Goal: Ask a question

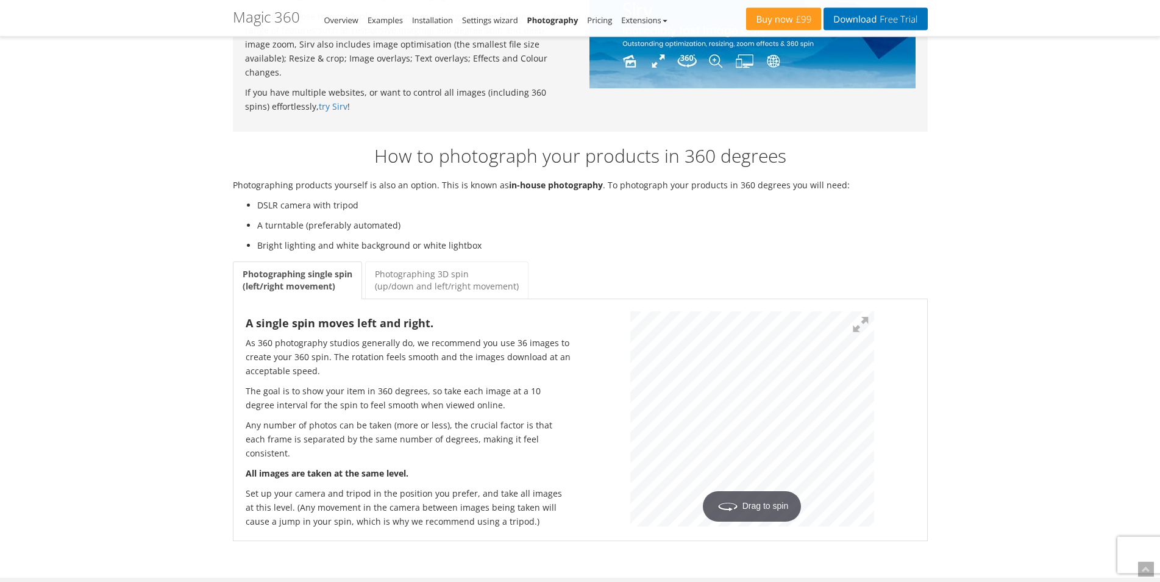
scroll to position [1368, 0]
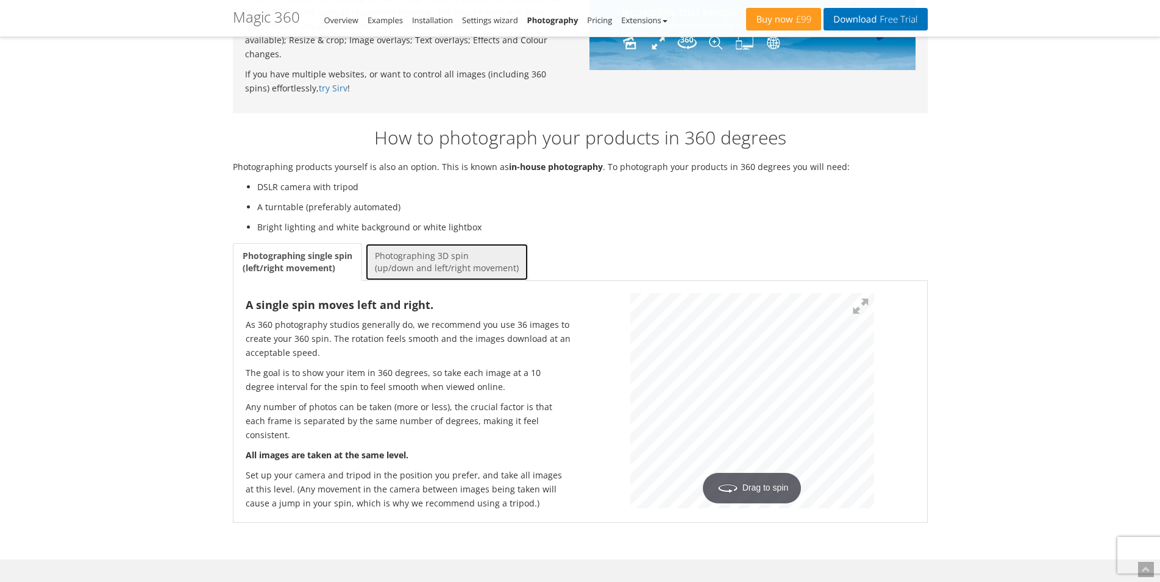
click at [477, 244] on link "Photographing 3D spin (up/down and left/right movement)" at bounding box center [446, 262] width 163 height 38
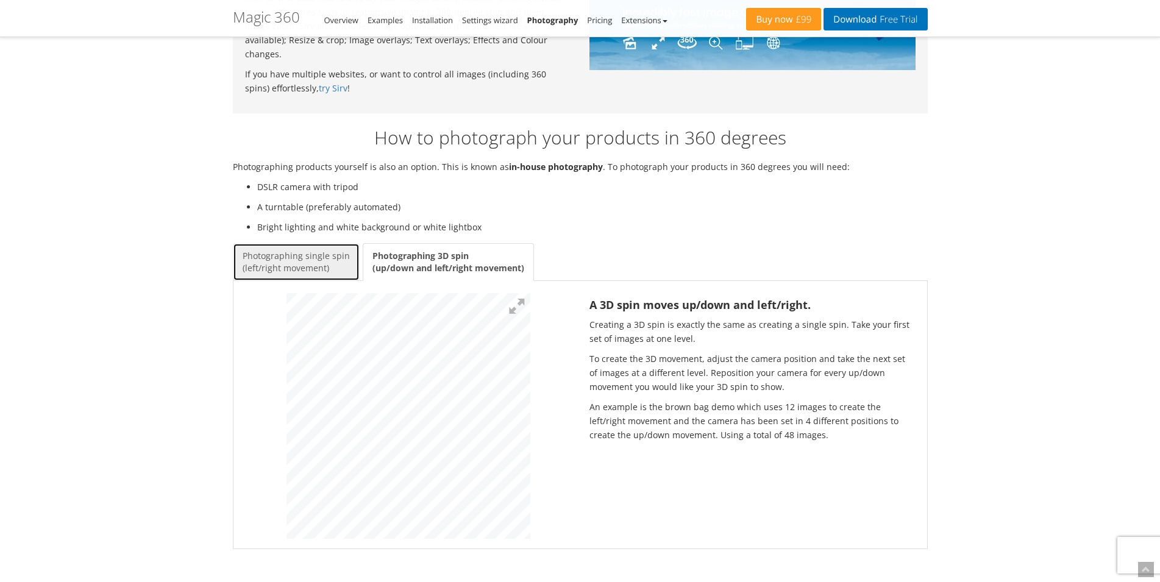
click at [332, 243] on link "Photographing single spin (left/right movement)" at bounding box center [296, 262] width 127 height 38
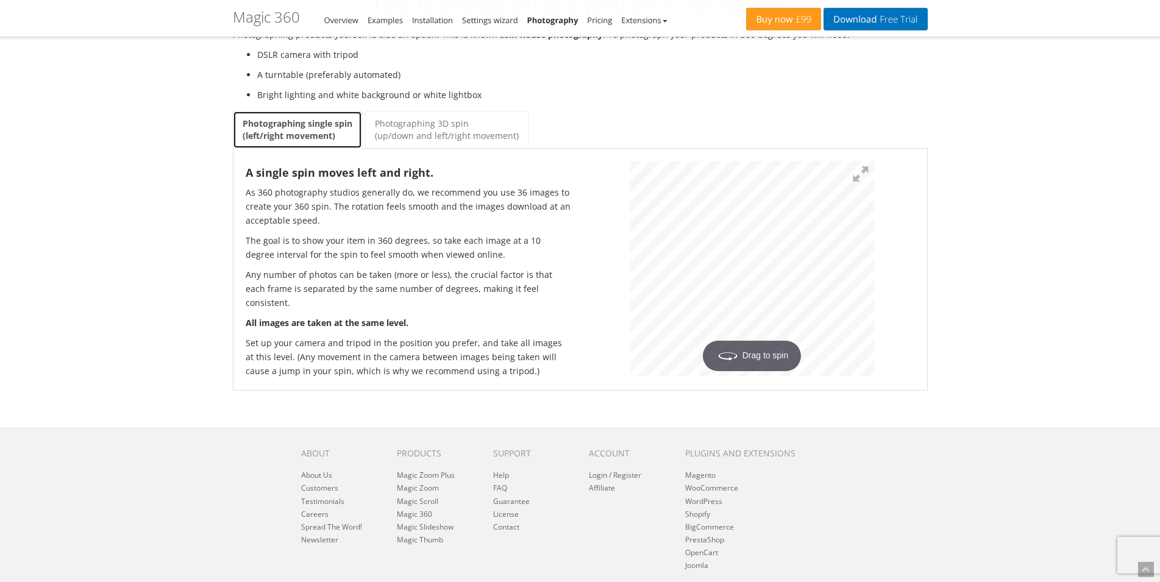
scroll to position [1482, 0]
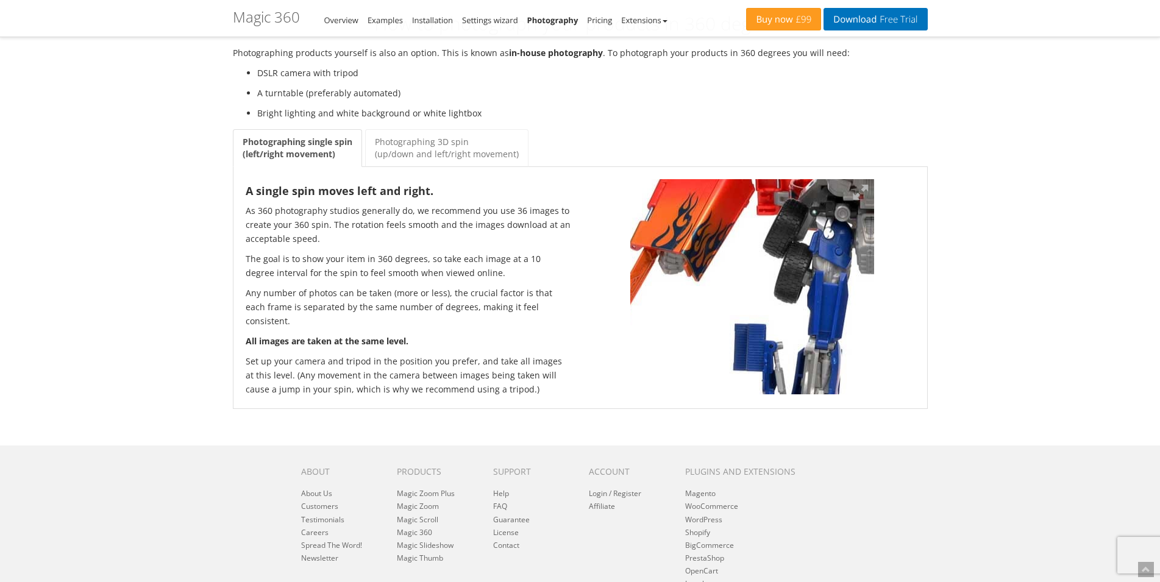
click at [694, 232] on img at bounding box center [885, 276] width 663 height 585
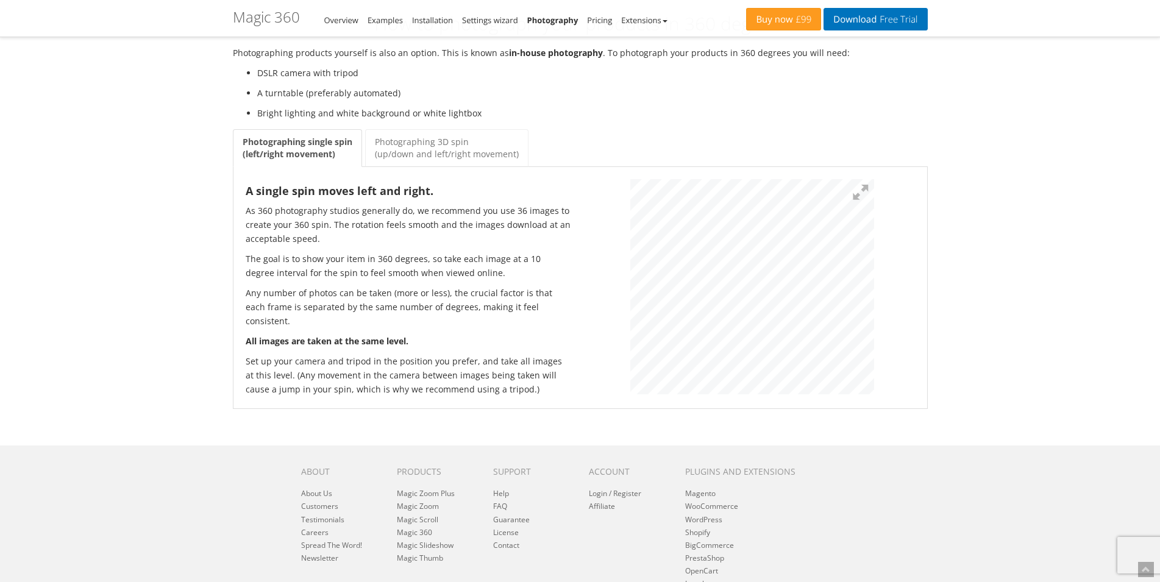
click at [589, 268] on div at bounding box center [752, 288] width 344 height 219
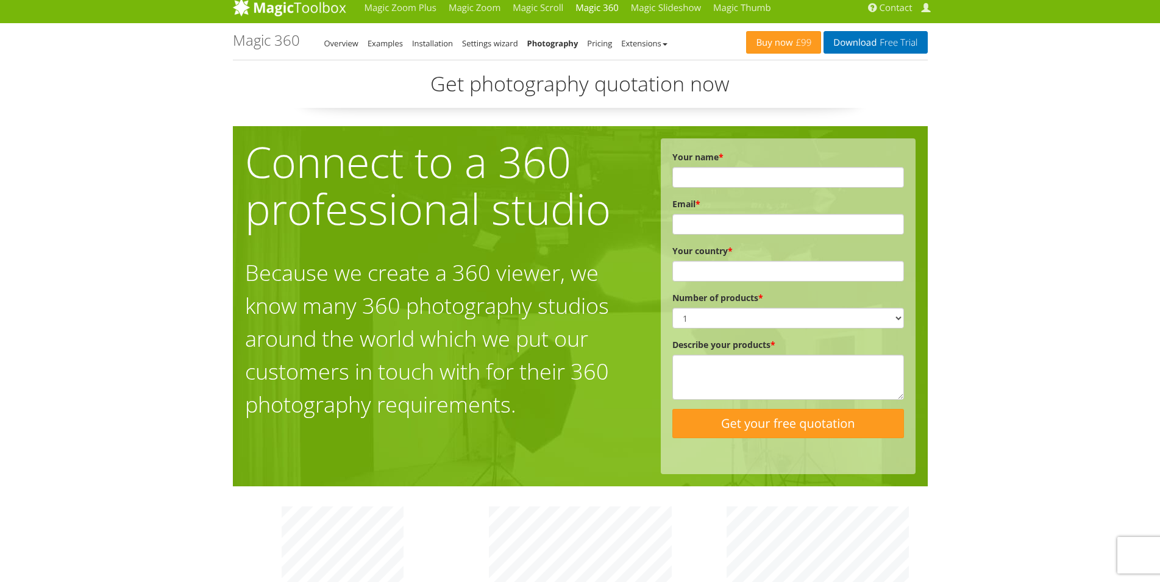
scroll to position [0, 0]
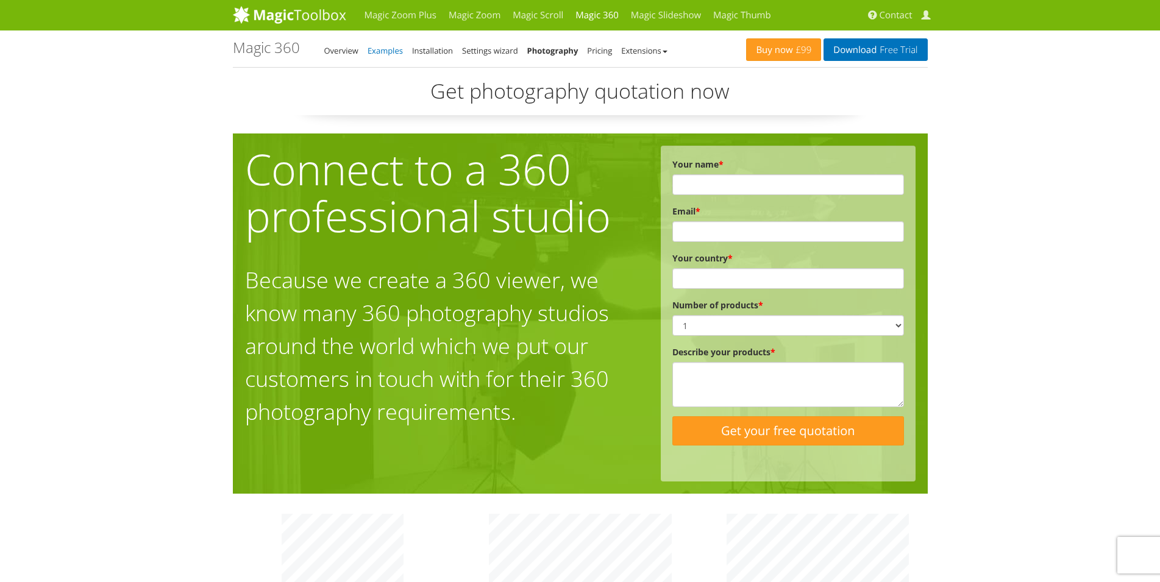
click at [382, 49] on link "Examples" at bounding box center [385, 50] width 35 height 11
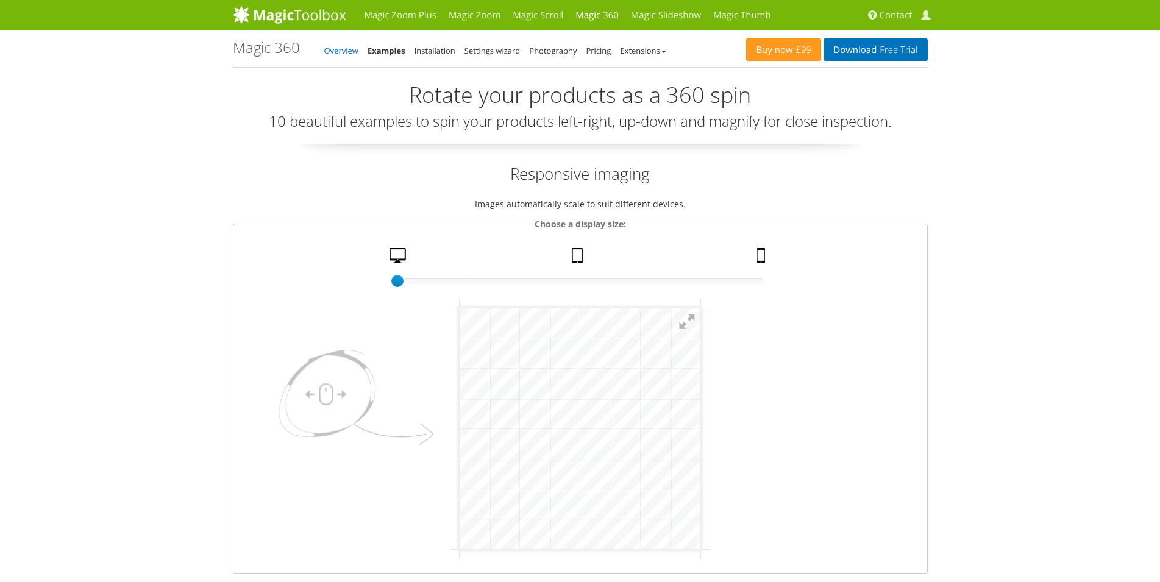
click at [338, 48] on link "Overview" at bounding box center [341, 50] width 34 height 11
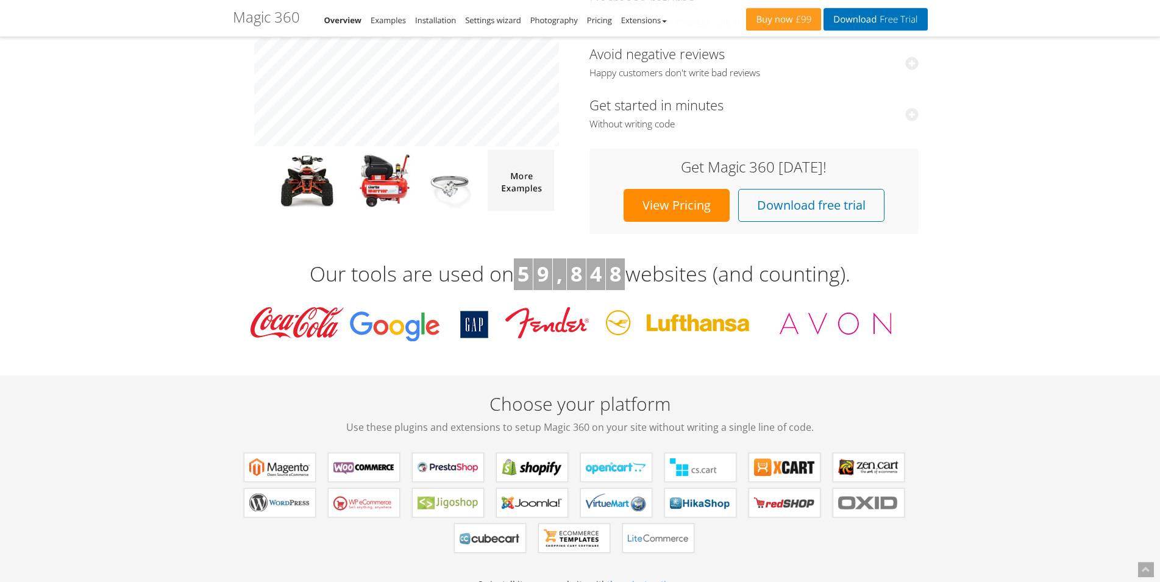
scroll to position [190, 0]
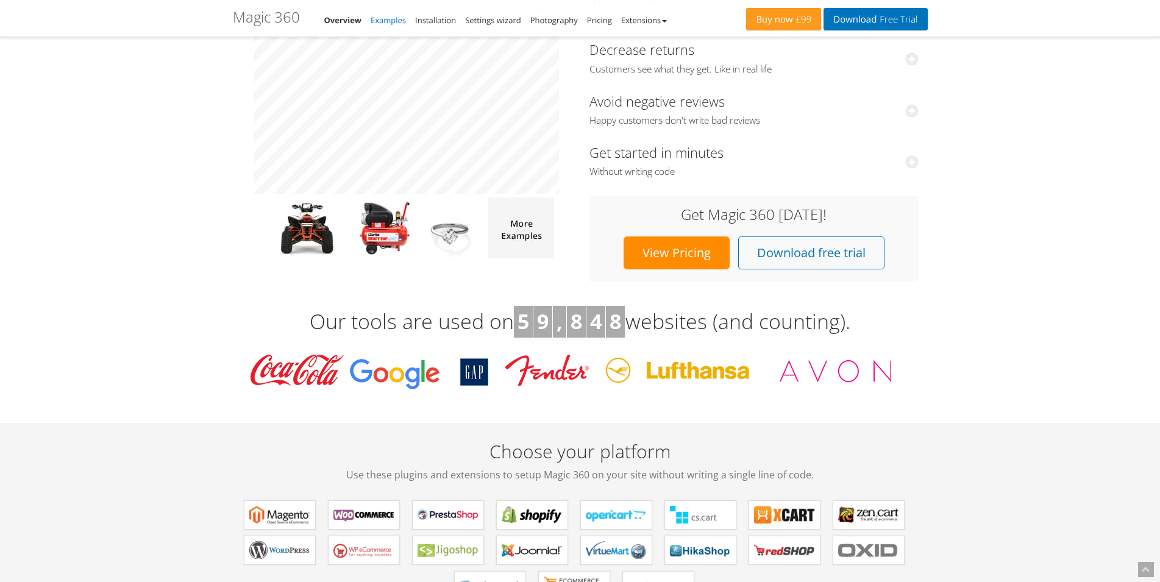
click at [402, 16] on link "Examples" at bounding box center [388, 20] width 35 height 11
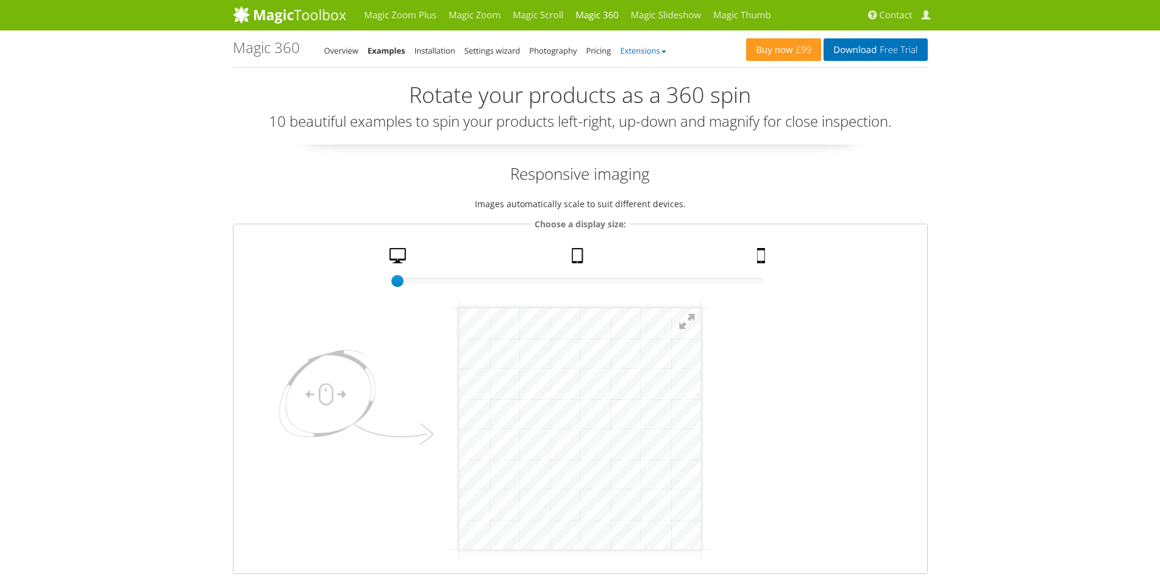
click at [646, 54] on link "Extensions" at bounding box center [643, 50] width 46 height 11
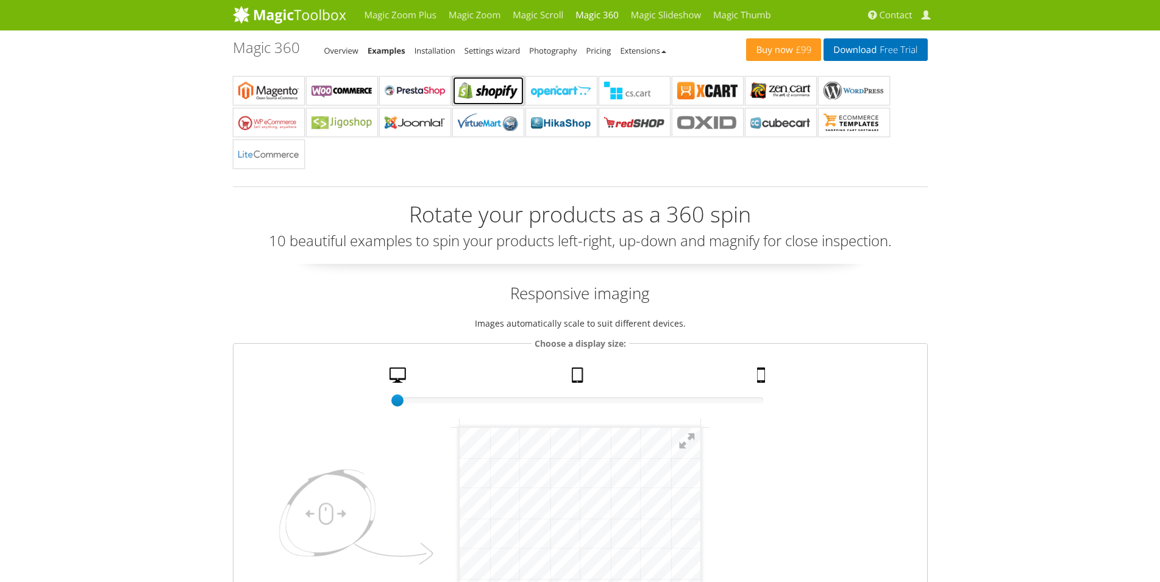
click at [476, 85] on b "Magic 360 for Shopify" at bounding box center [488, 91] width 61 height 18
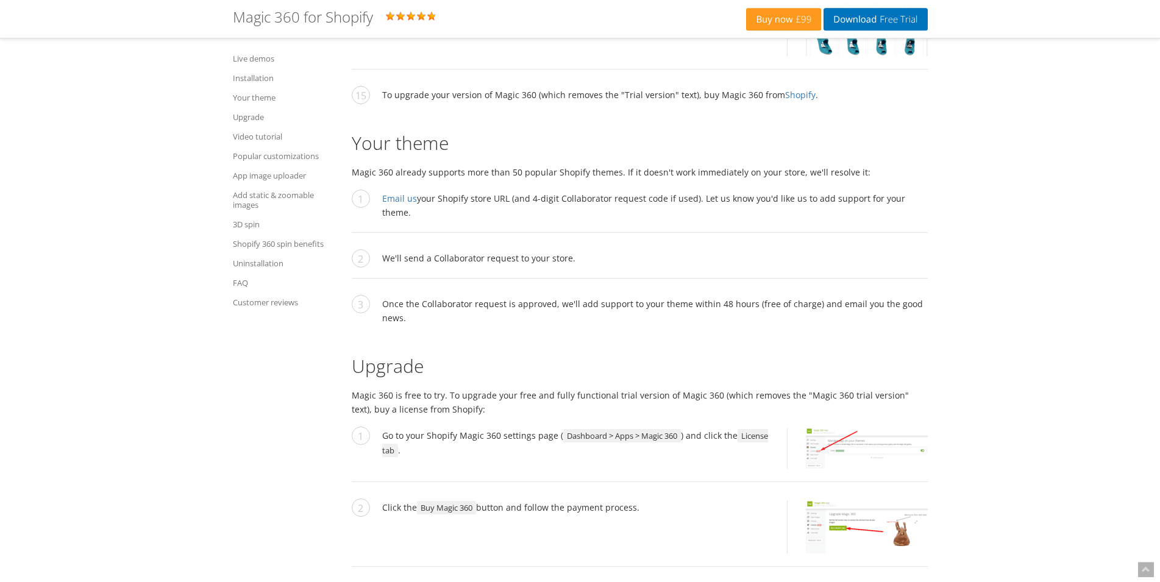
scroll to position [2795, 0]
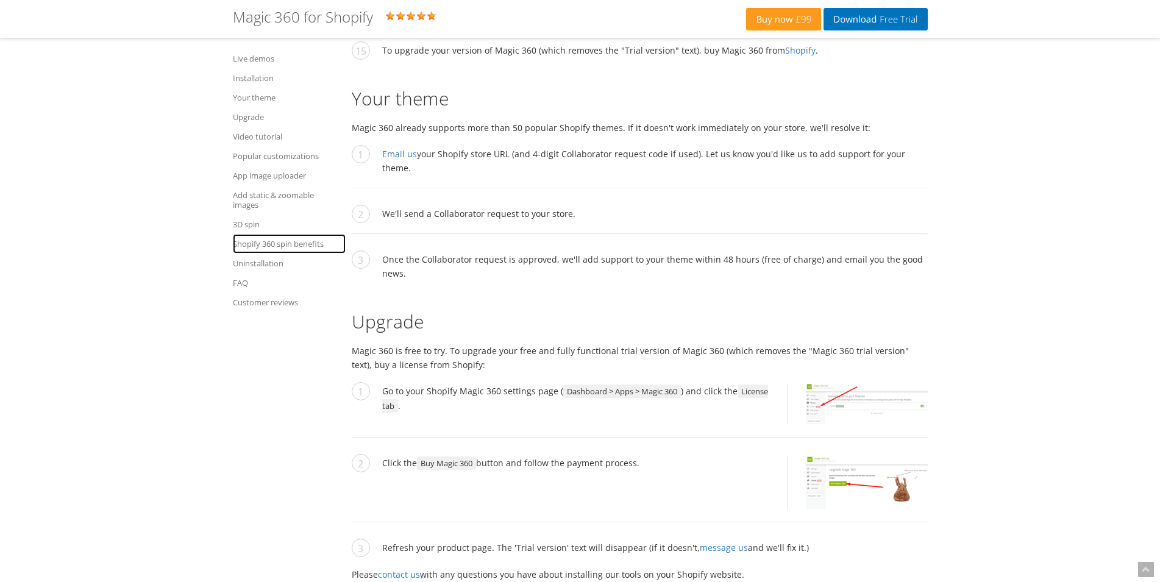
click at [282, 242] on link "Shopify 360 spin benefits" at bounding box center [289, 244] width 113 height 20
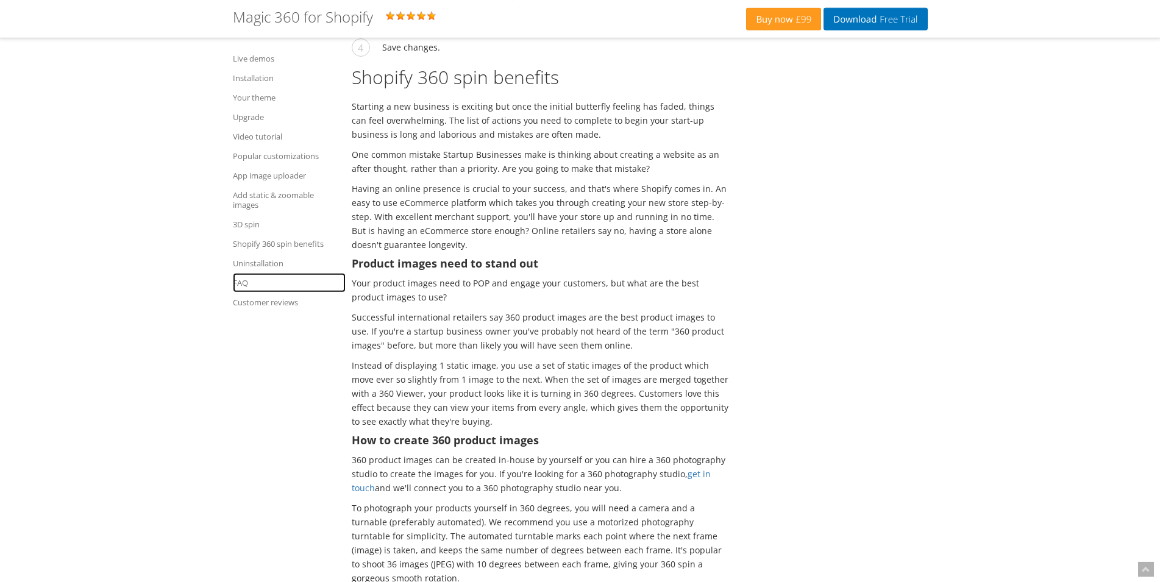
click at [249, 286] on link "FAQ" at bounding box center [289, 283] width 113 height 20
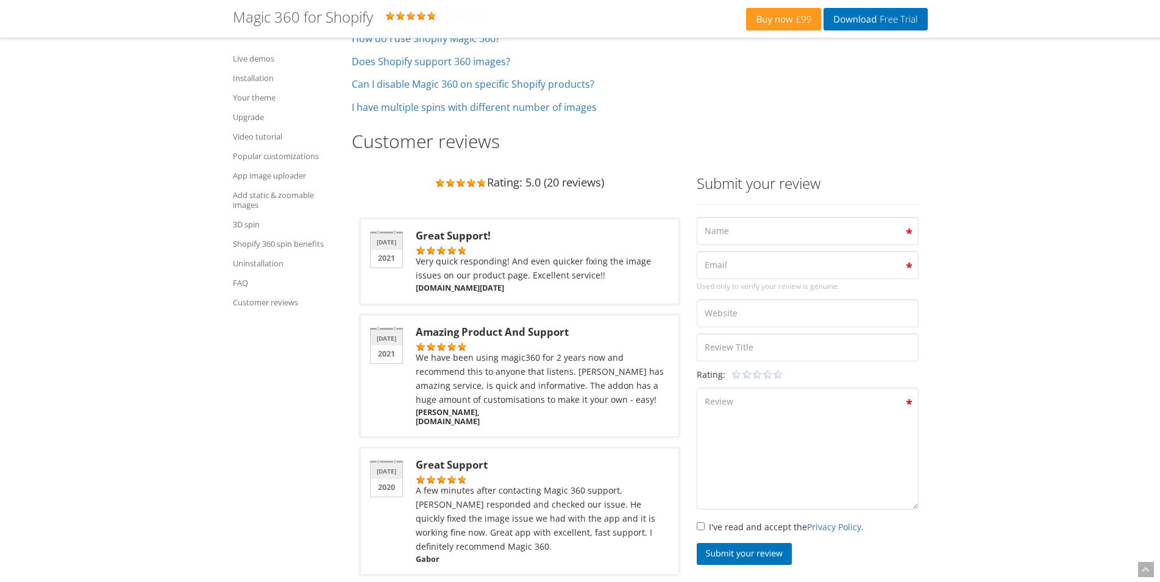
scroll to position [7894, 0]
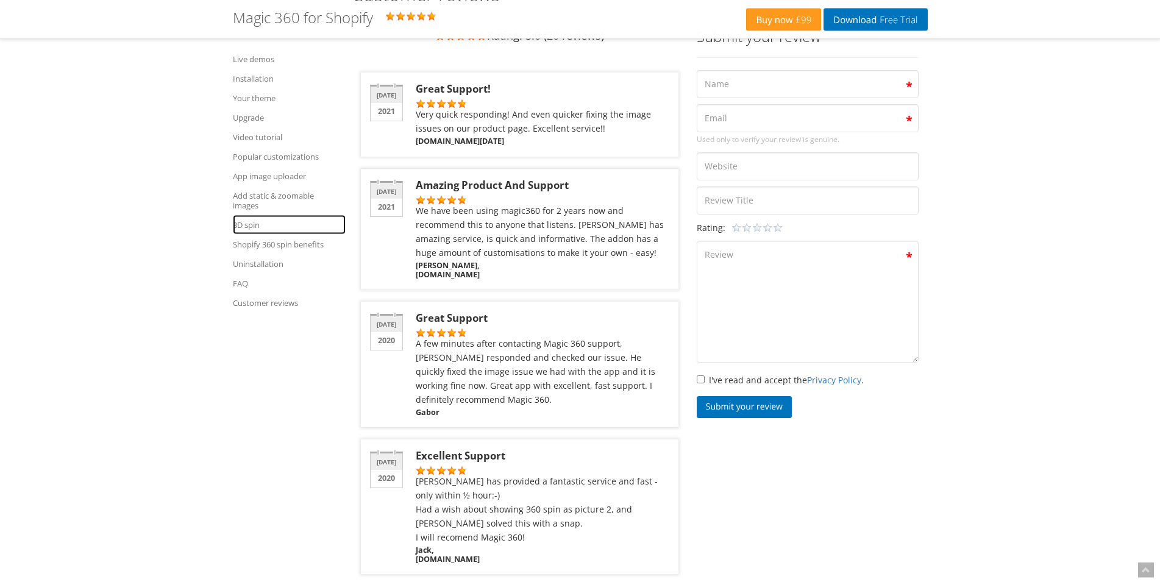
click at [254, 227] on link "3D spin" at bounding box center [289, 225] width 113 height 20
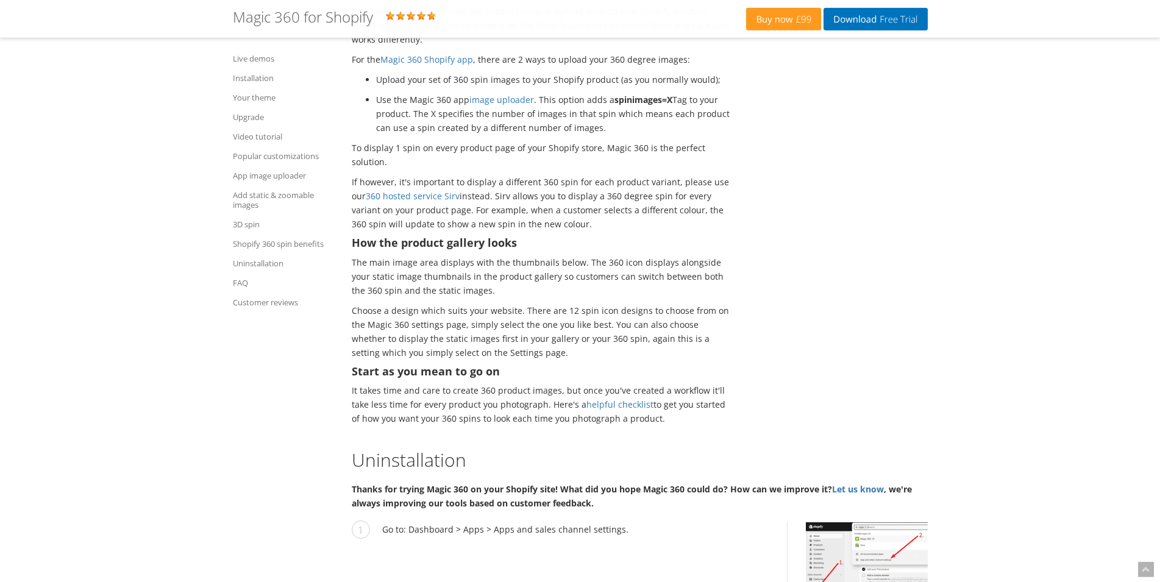
scroll to position [6840, 0]
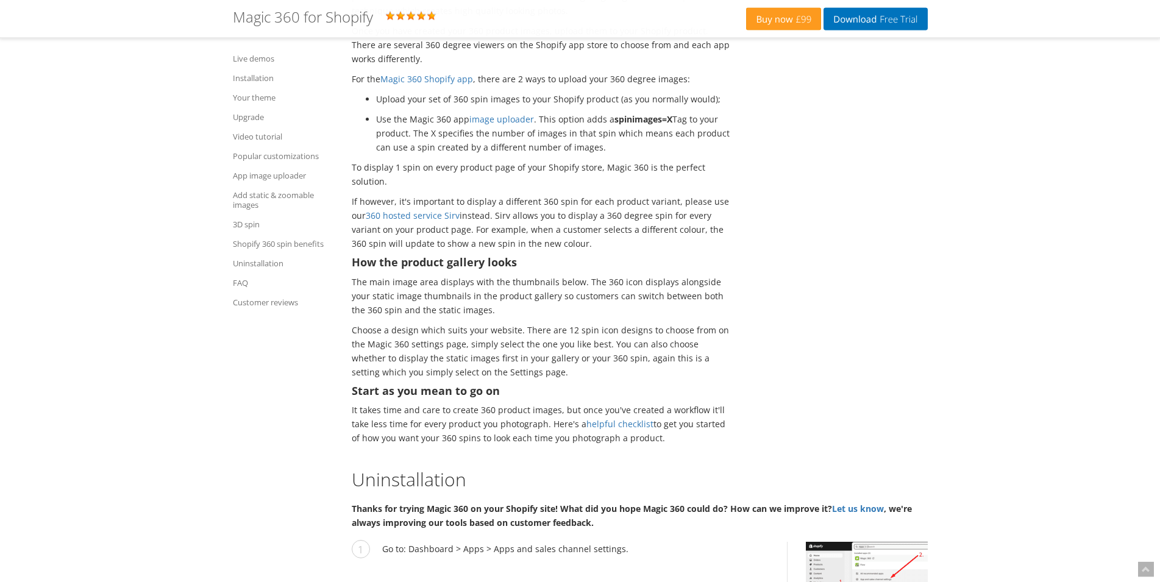
click at [660, 385] on h4 "Start as you mean to go on" at bounding box center [541, 391] width 378 height 12
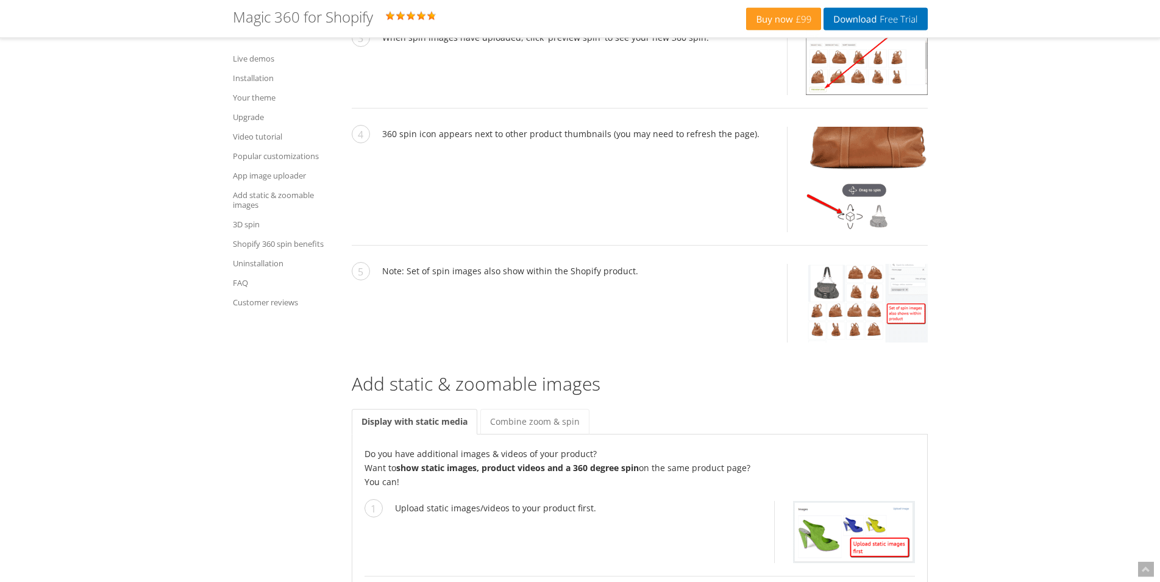
scroll to position [4912, 0]
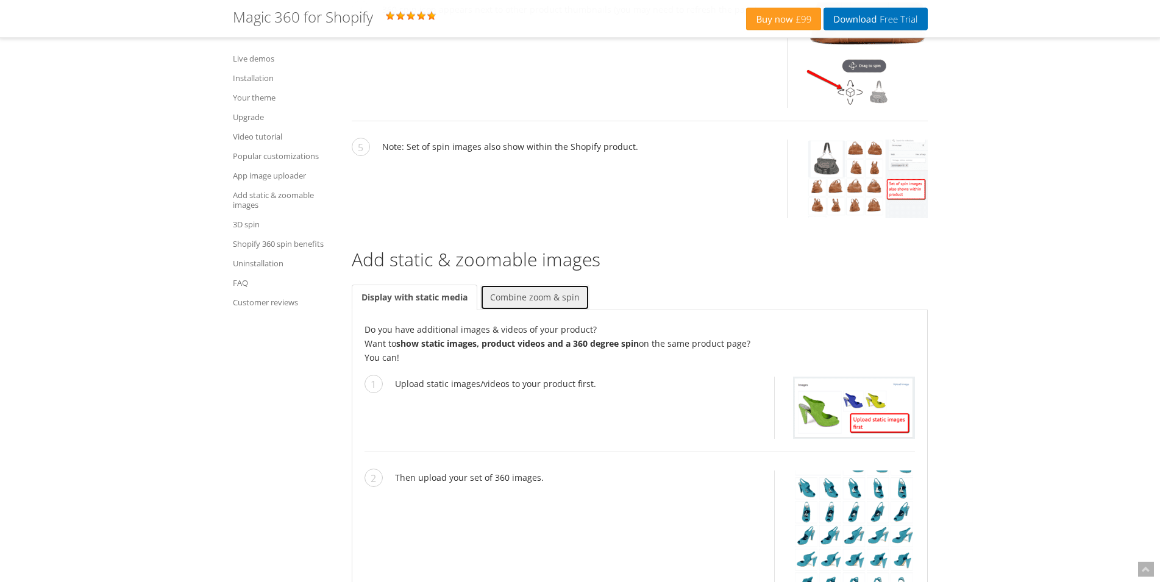
click at [556, 285] on link "Combine zoom & spin" at bounding box center [534, 298] width 109 height 26
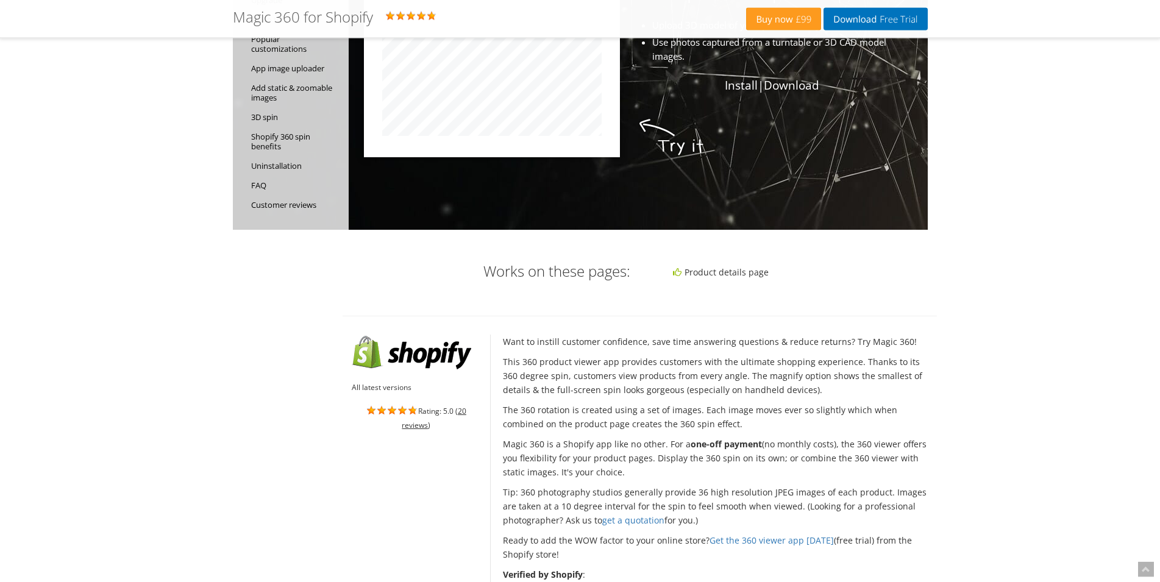
scroll to position [0, 0]
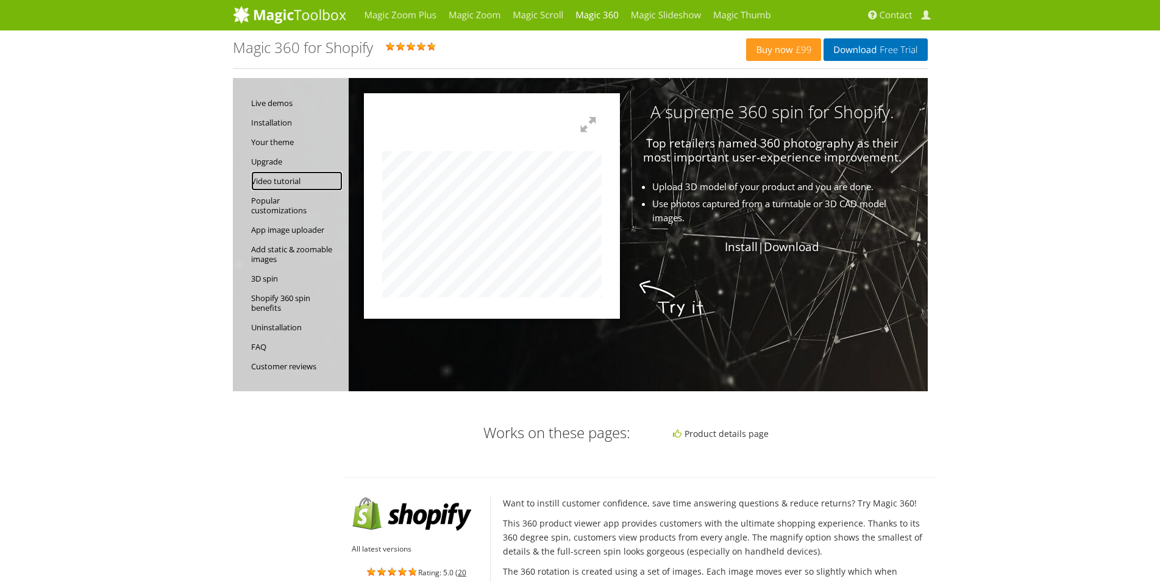
click at [276, 178] on link "Video tutorial" at bounding box center [296, 181] width 91 height 20
click at [537, 7] on link "Magic Scroll" at bounding box center [538, 15] width 63 height 30
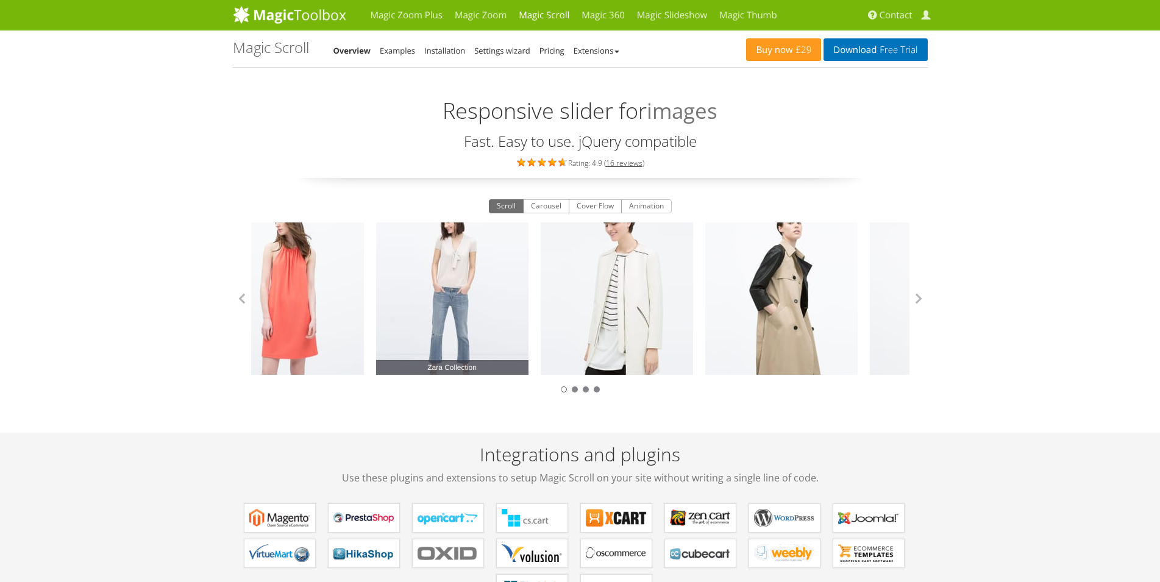
drag, startPoint x: 534, startPoint y: 277, endPoint x: 390, endPoint y: 254, distance: 146.5
click at [424, 264] on div "Zara Collection" at bounding box center [452, 299] width 165 height 152
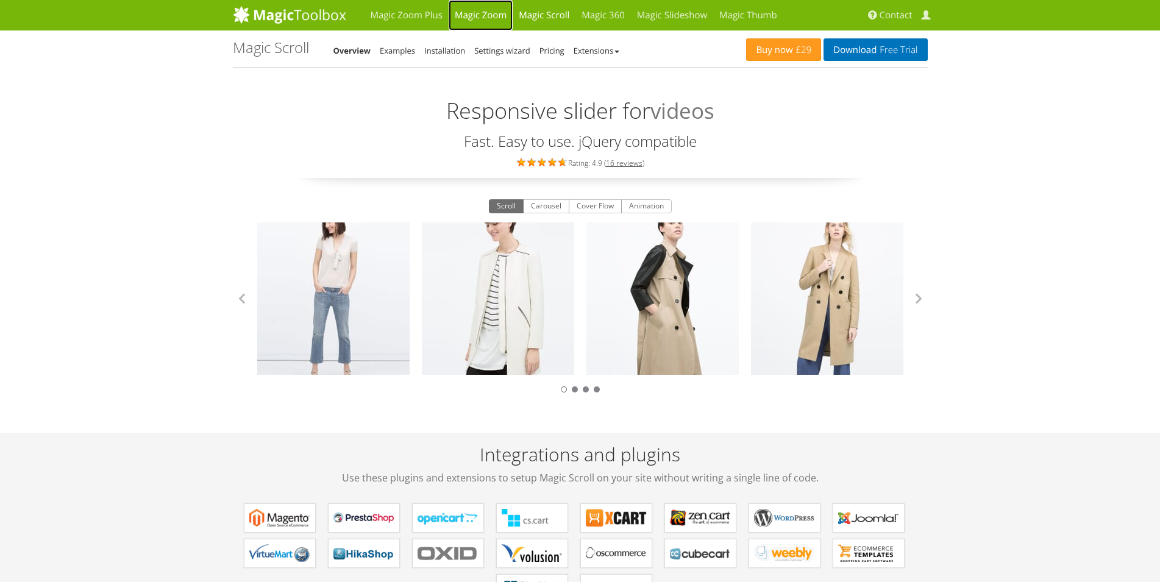
click at [504, 16] on link "Magic Zoom" at bounding box center [481, 15] width 64 height 30
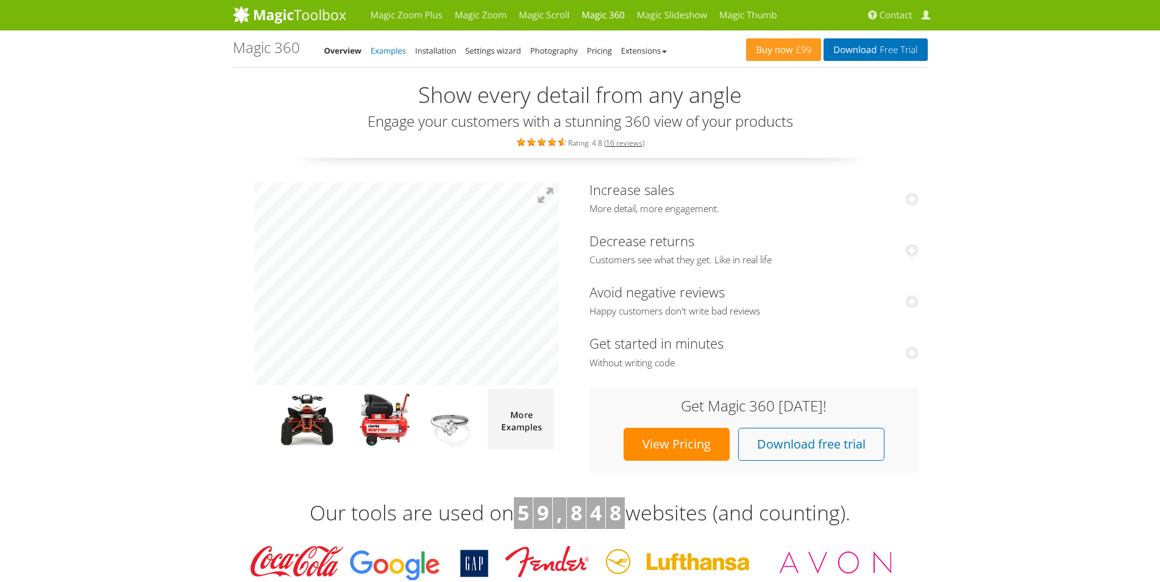
click at [383, 46] on link "Examples" at bounding box center [388, 50] width 35 height 11
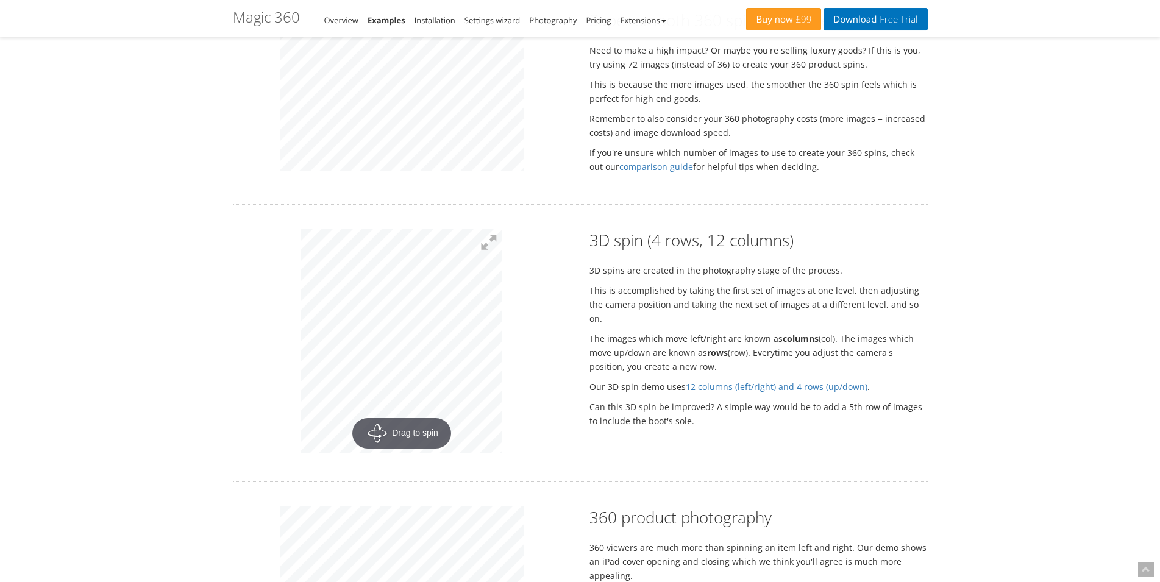
scroll to position [1306, 0]
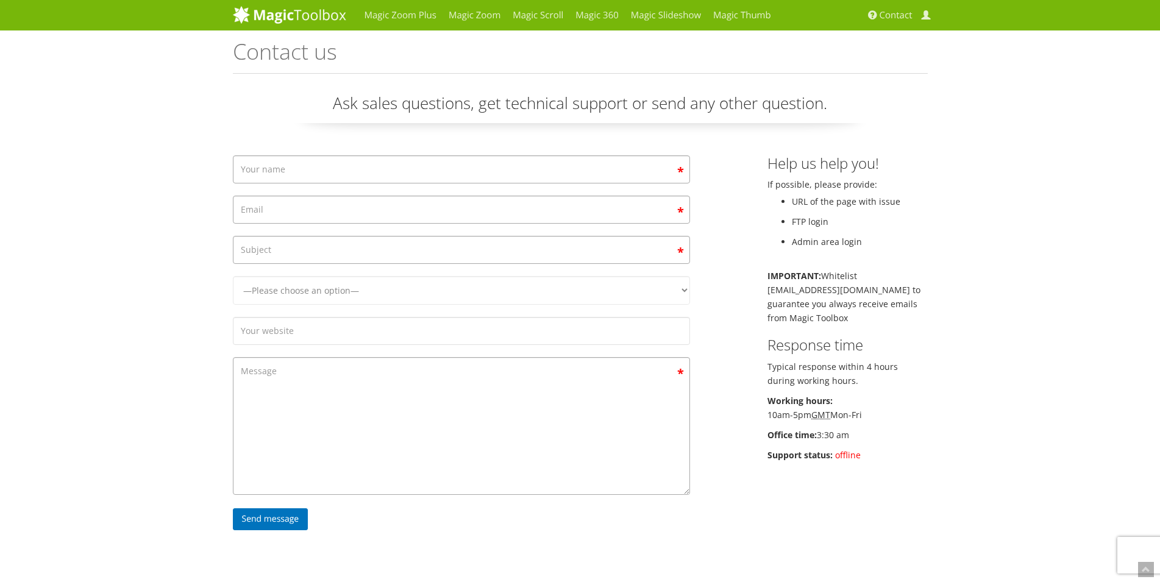
scroll to position [124, 0]
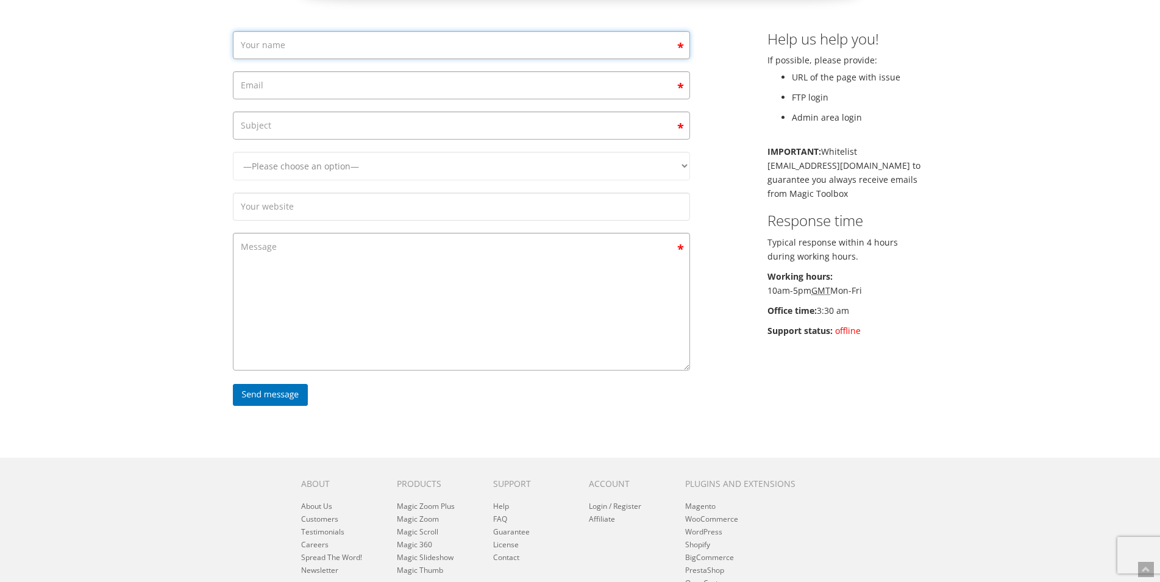
click at [522, 54] on input "Contact form" at bounding box center [461, 45] width 457 height 28
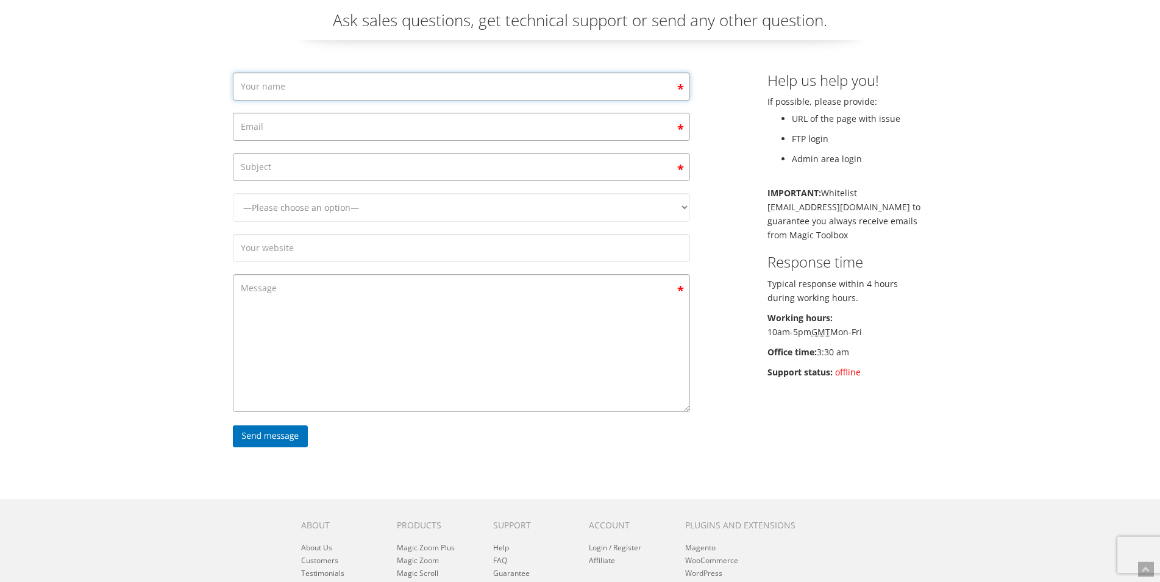
scroll to position [62, 0]
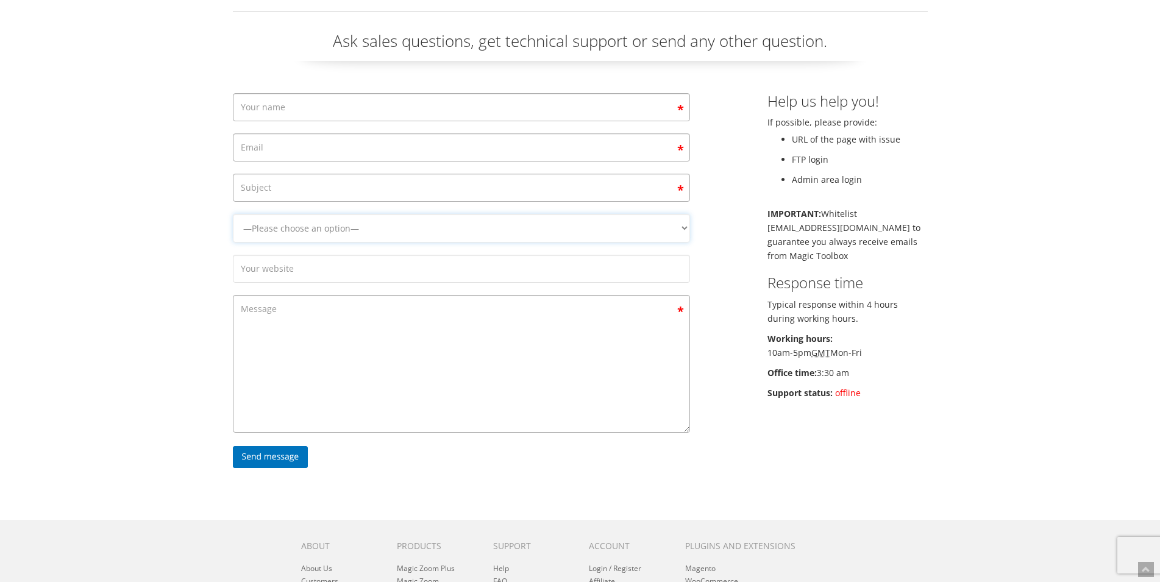
click at [233, 214] on select "—Please choose an option— Magic Zoom Magic Zoom Plus Magic Thumb Magic Slidesho…" at bounding box center [461, 228] width 457 height 29
select select "Magic 360"
click option "Magic 360" at bounding box center [0, 0] width 0 height 0
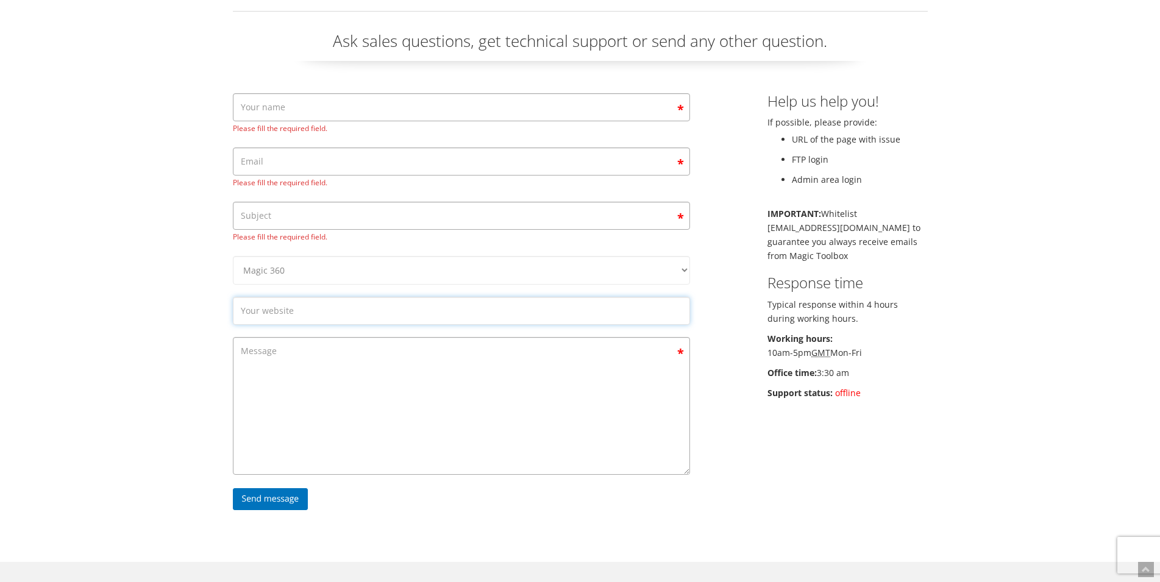
click at [350, 315] on input "Contact form" at bounding box center [461, 311] width 457 height 28
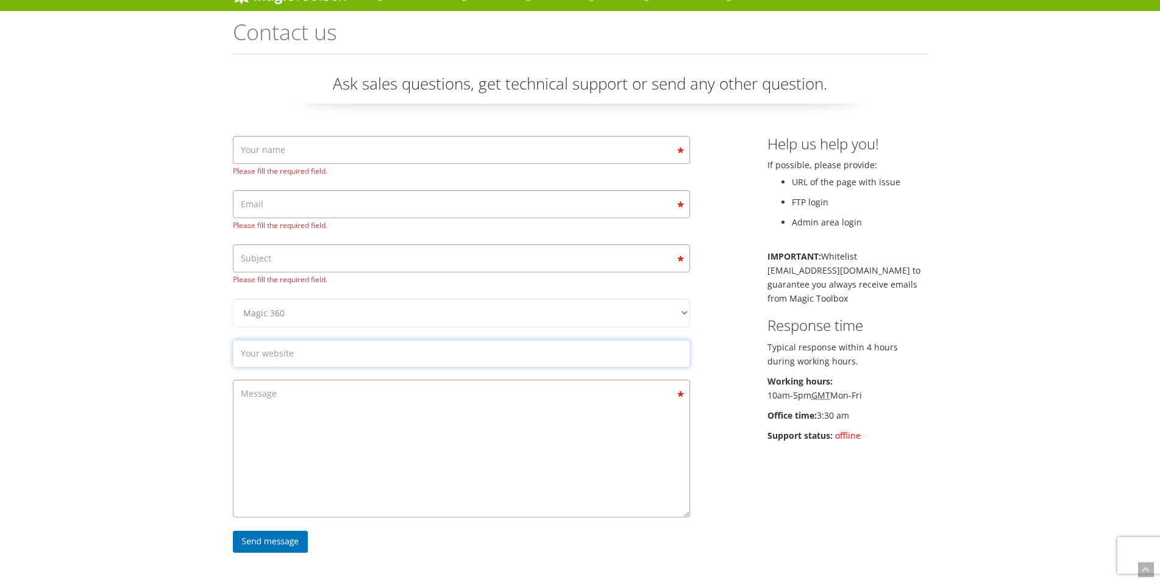
scroll to position [0, 0]
